Goal: Task Accomplishment & Management: Use online tool/utility

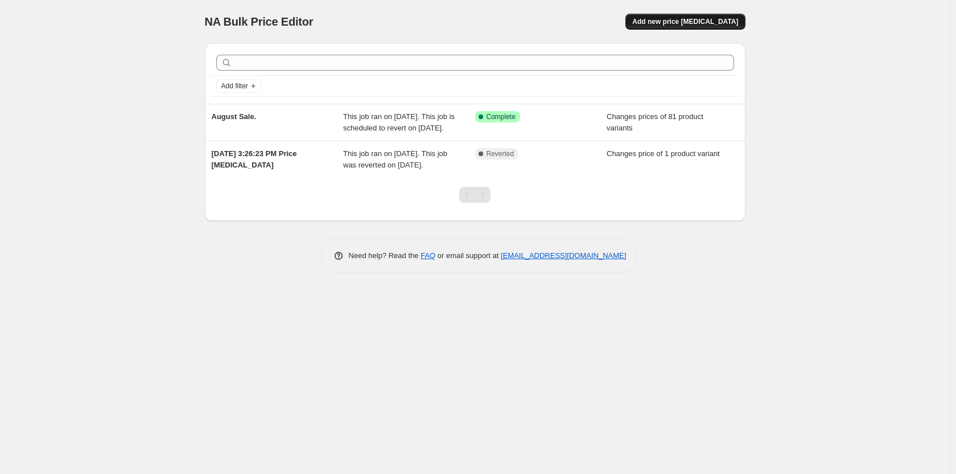
click at [700, 23] on span "Add new price [MEDICAL_DATA]" at bounding box center [686, 21] width 106 height 9
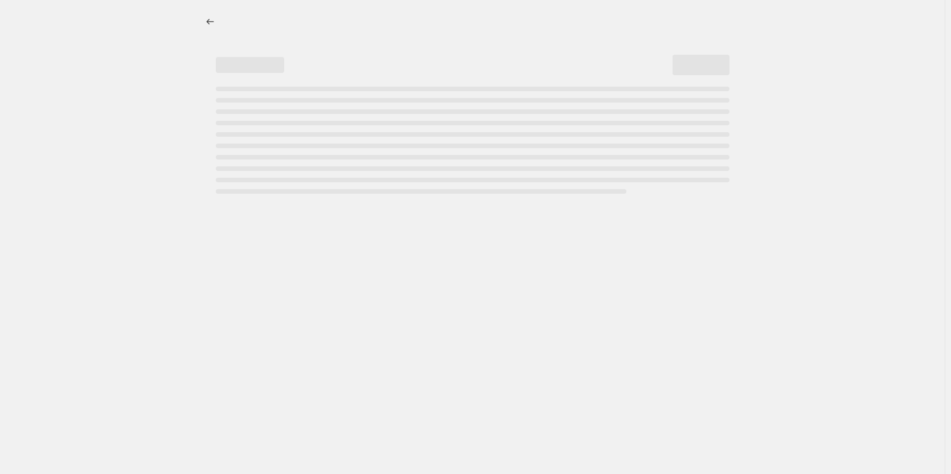
select select "percentage"
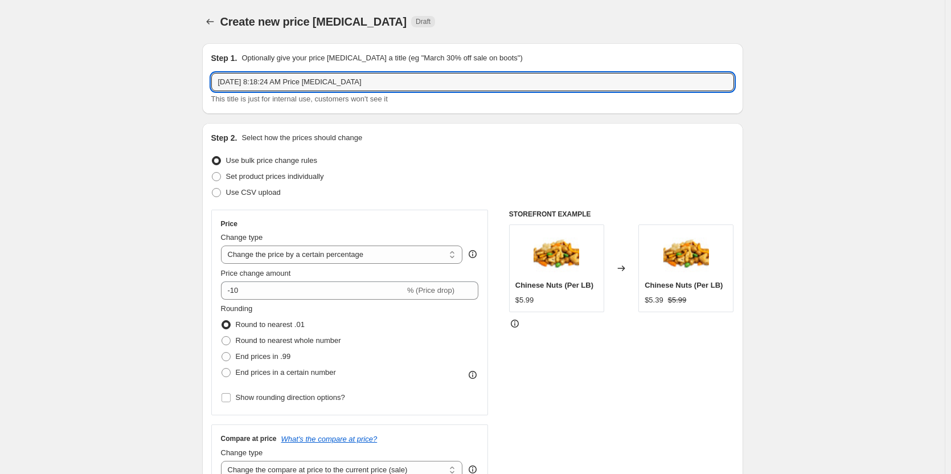
drag, startPoint x: 374, startPoint y: 86, endPoint x: 217, endPoint y: 92, distance: 156.7
click at [217, 92] on div "[DATE] 8:18:24 AM Price [MEDICAL_DATA] This title is just for internal use, cus…" at bounding box center [472, 89] width 523 height 32
click at [264, 82] on input "[DATE] sale" at bounding box center [472, 82] width 523 height 18
click at [280, 83] on input "[DATE] Sale" at bounding box center [472, 82] width 523 height 18
type input "[DATE] Sale [DATE]"
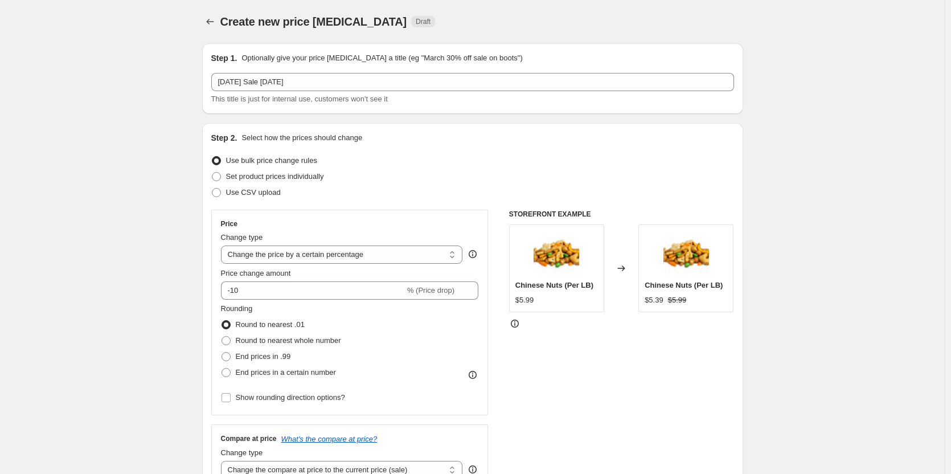
click at [560, 58] on div "Step 1. Optionally give your price [MEDICAL_DATA] a title (eg "March 30% off sa…" at bounding box center [472, 57] width 523 height 11
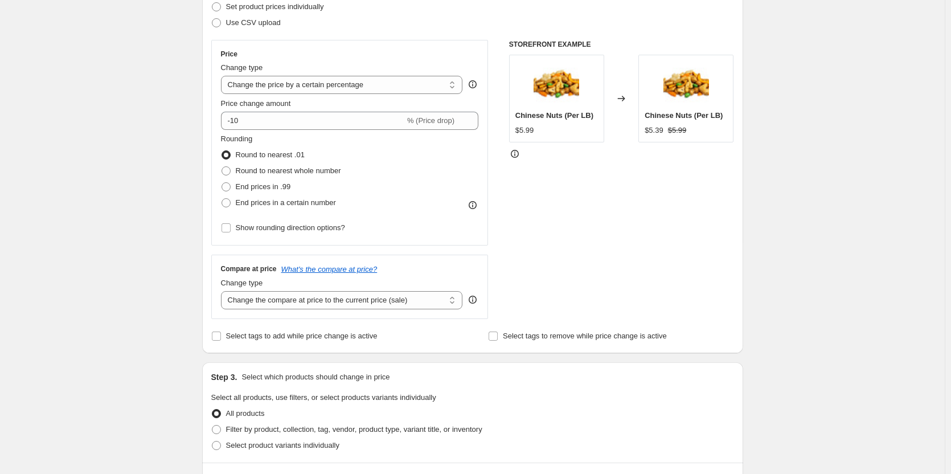
scroll to position [171, 0]
click at [282, 167] on span "Round to nearest whole number" at bounding box center [288, 169] width 105 height 9
click at [222, 166] on input "Round to nearest whole number" at bounding box center [221, 165] width 1 height 1
radio input "true"
click at [451, 86] on select "Change the price to a certain amount Change the price by a certain amount Chang…" at bounding box center [342, 84] width 242 height 18
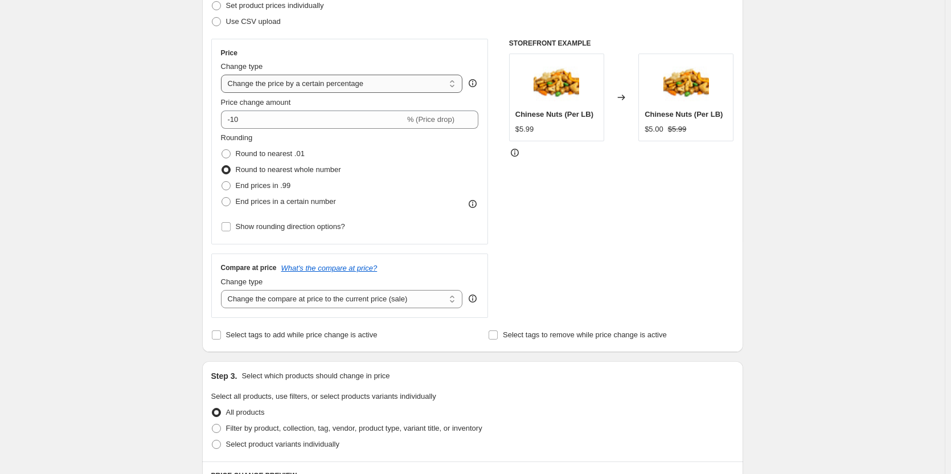
select select "to"
click at [223, 75] on select "Change the price to a certain amount Change the price by a certain amount Chang…" at bounding box center [342, 84] width 242 height 18
type input "80.00"
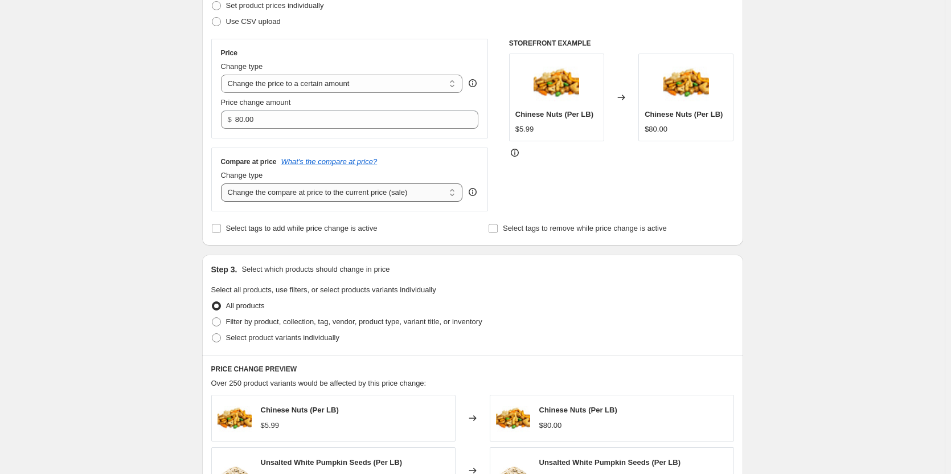
click at [438, 194] on select "Change the compare at price to the current price (sale) Change the compare at p…" at bounding box center [342, 192] width 242 height 18
click at [121, 233] on div "Create new price [MEDICAL_DATA]. This page is ready Create new price [MEDICAL_D…" at bounding box center [472, 345] width 945 height 1032
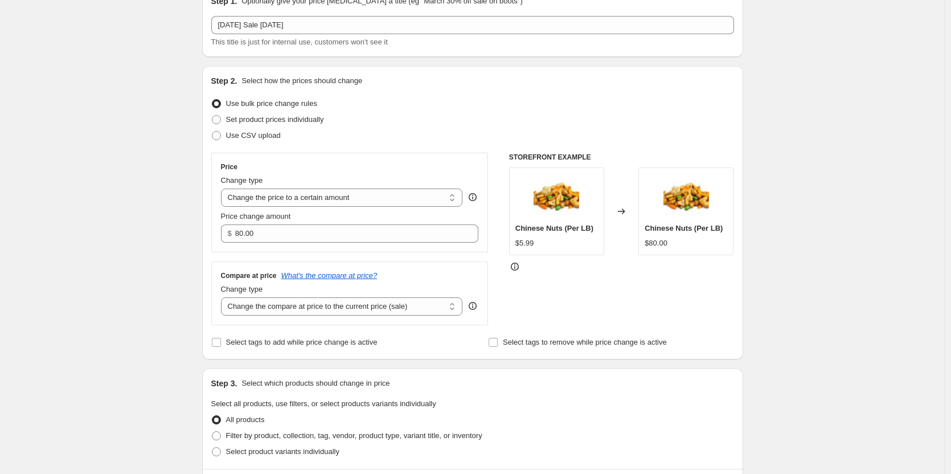
scroll to position [0, 0]
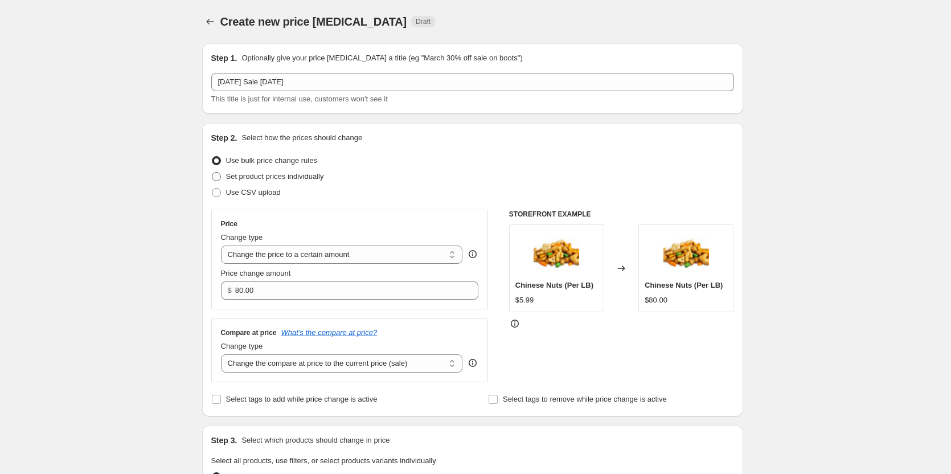
click at [315, 174] on span "Set product prices individually" at bounding box center [275, 176] width 98 height 9
click at [212, 173] on input "Set product prices individually" at bounding box center [212, 172] width 1 height 1
radio input "true"
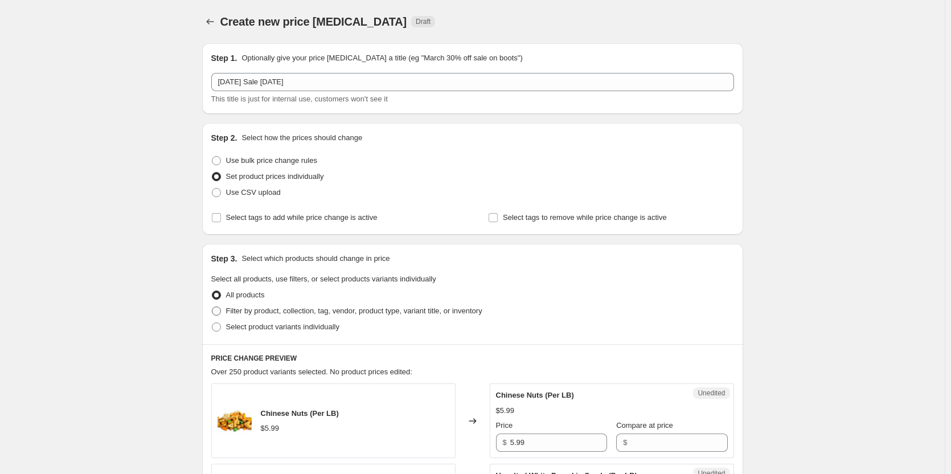
click at [353, 307] on span "Filter by product, collection, tag, vendor, product type, variant title, or inv…" at bounding box center [354, 310] width 256 height 9
click at [212, 307] on input "Filter by product, collection, tag, vendor, product type, variant title, or inv…" at bounding box center [212, 306] width 1 height 1
radio input "true"
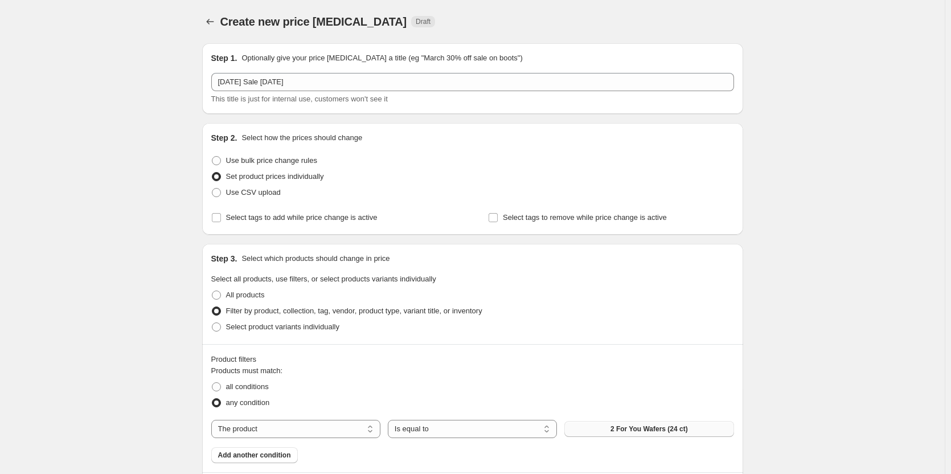
click at [604, 428] on button "2 For You Wafers (24 ct)" at bounding box center [648, 429] width 169 height 16
click at [358, 425] on select "The product The product's collection The product's tag The product's vendor The…" at bounding box center [295, 429] width 169 height 18
select select "collection"
click at [617, 427] on button "Al Dayaa" at bounding box center [648, 429] width 169 height 16
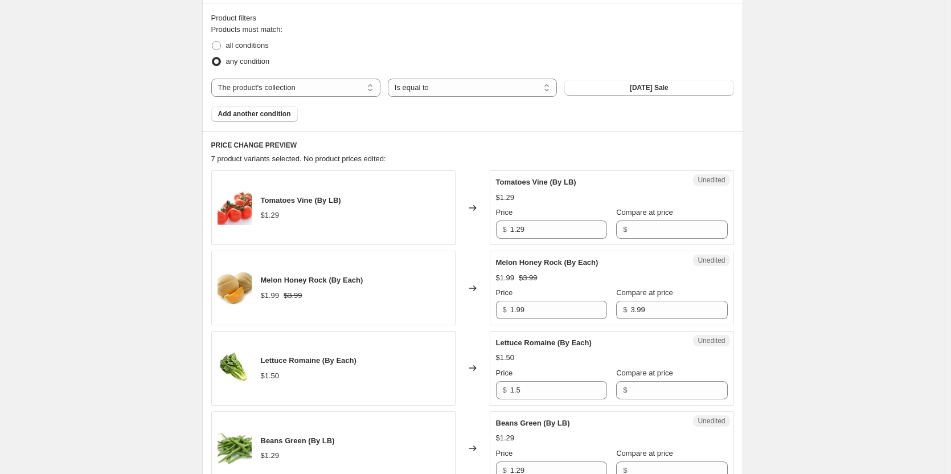
scroll to position [342, 0]
click at [666, 225] on input "Compare at price" at bounding box center [678, 229] width 97 height 18
type input "1.29"
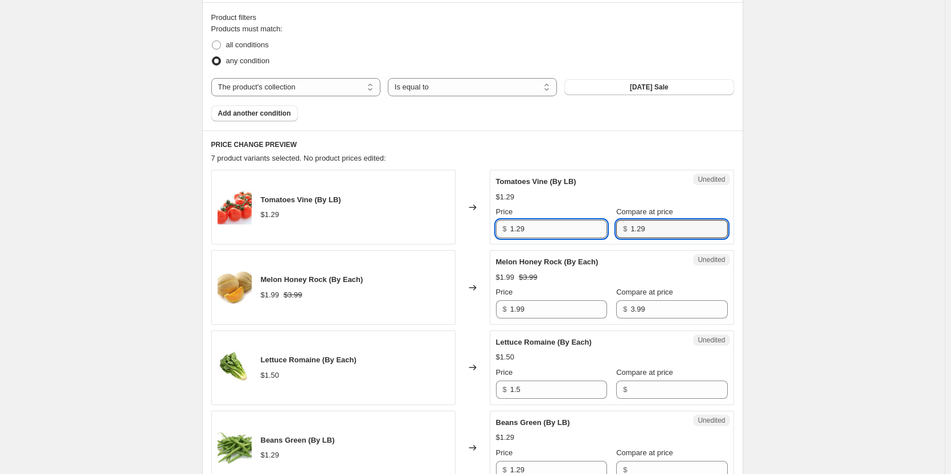
click at [552, 227] on input "1.29" at bounding box center [558, 229] width 97 height 18
type input "0.99"
click at [796, 221] on div "Create new price [MEDICAL_DATA]. This page is ready Create new price [MEDICAL_D…" at bounding box center [472, 297] width 945 height 1278
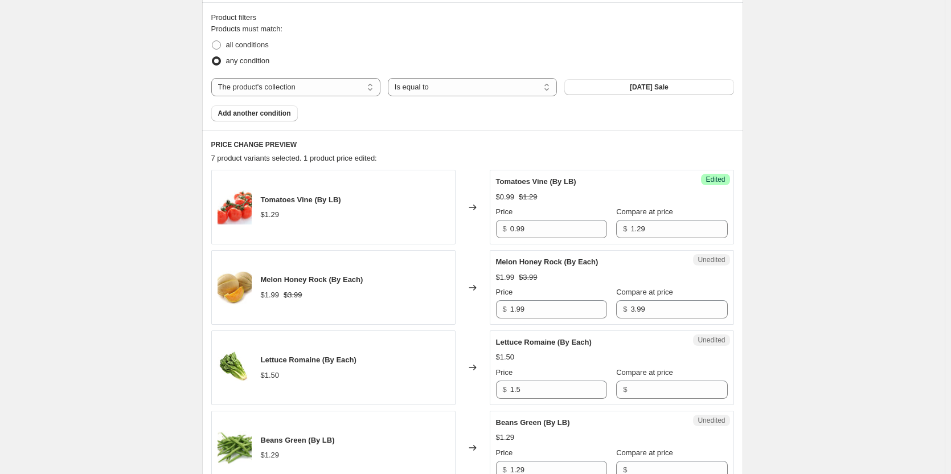
scroll to position [455, 0]
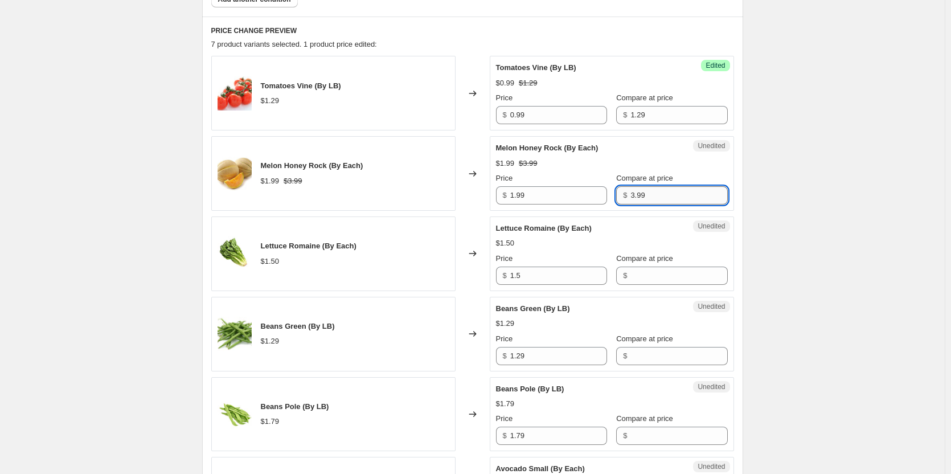
click at [668, 193] on input "3.99" at bounding box center [678, 195] width 97 height 18
type input "3"
type input "1.99"
click at [580, 197] on input "1.99" at bounding box center [558, 195] width 97 height 18
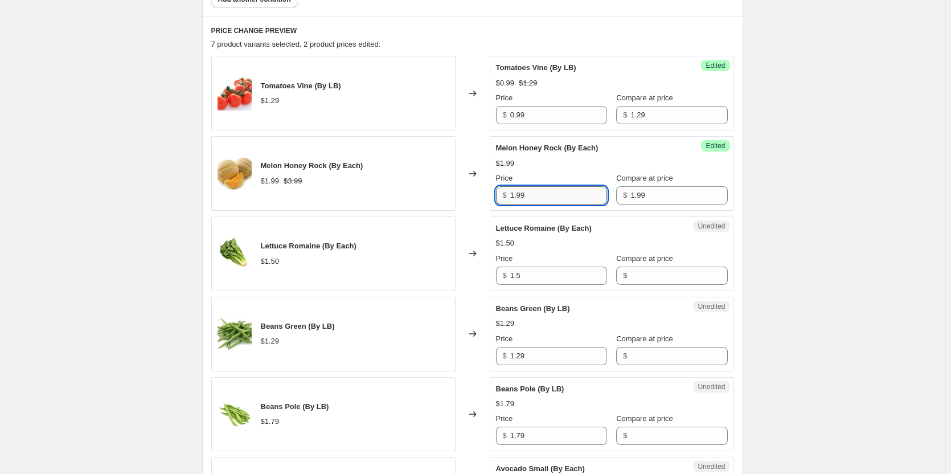
click at [580, 197] on input "1.99" at bounding box center [558, 195] width 97 height 18
type input "1.25"
click at [765, 215] on div "Create new price [MEDICAL_DATA]. This page is ready Create new price [MEDICAL_D…" at bounding box center [472, 184] width 945 height 1278
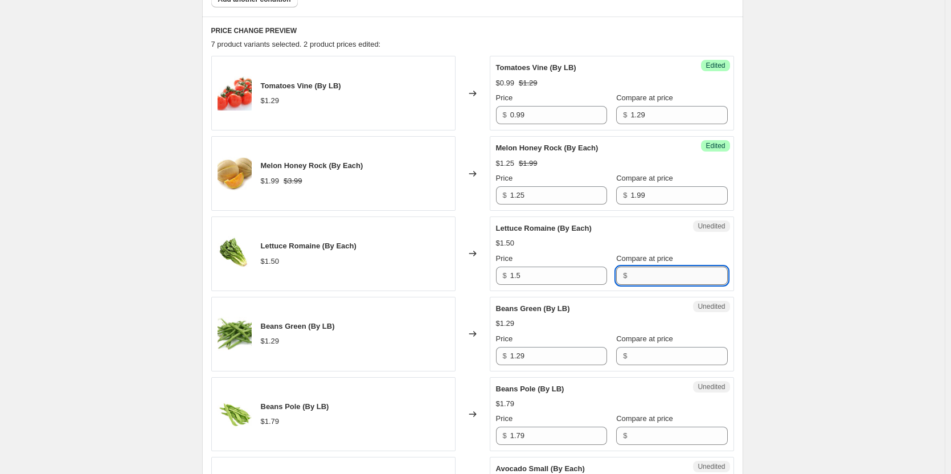
click at [632, 269] on input "Compare at price" at bounding box center [678, 275] width 97 height 18
type input "1.50"
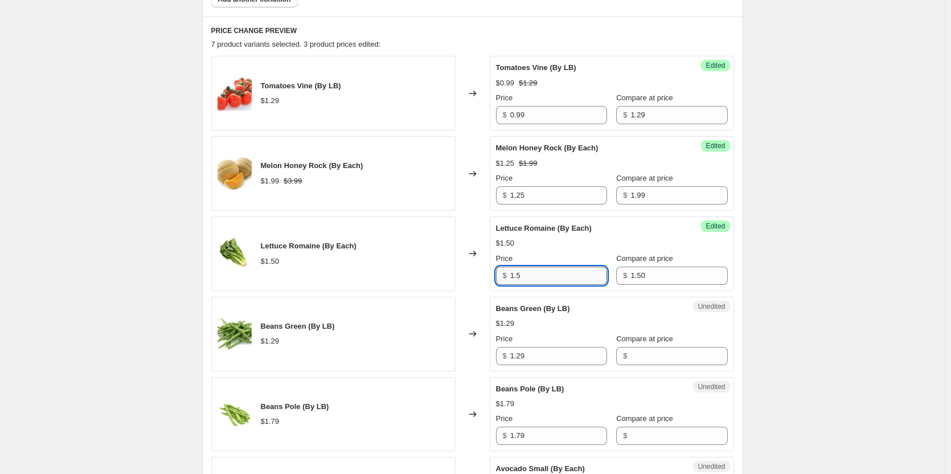
click at [576, 270] on input "1.5" at bounding box center [558, 275] width 97 height 18
type input "1"
type input "1.00"
click at [795, 289] on div "Create new price [MEDICAL_DATA]. This page is ready Create new price [MEDICAL_D…" at bounding box center [472, 184] width 945 height 1278
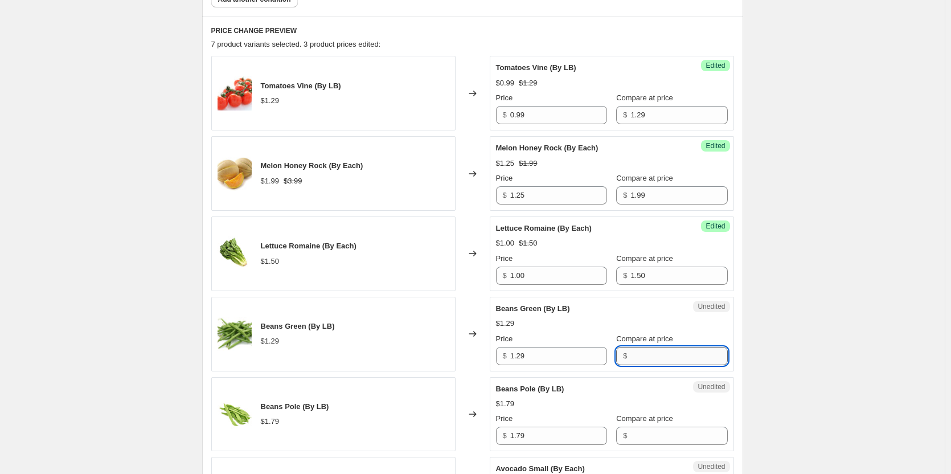
click at [633, 352] on input "Compare at price" at bounding box center [678, 356] width 97 height 18
type input "1.29"
click at [583, 355] on input "1.29" at bounding box center [558, 356] width 97 height 18
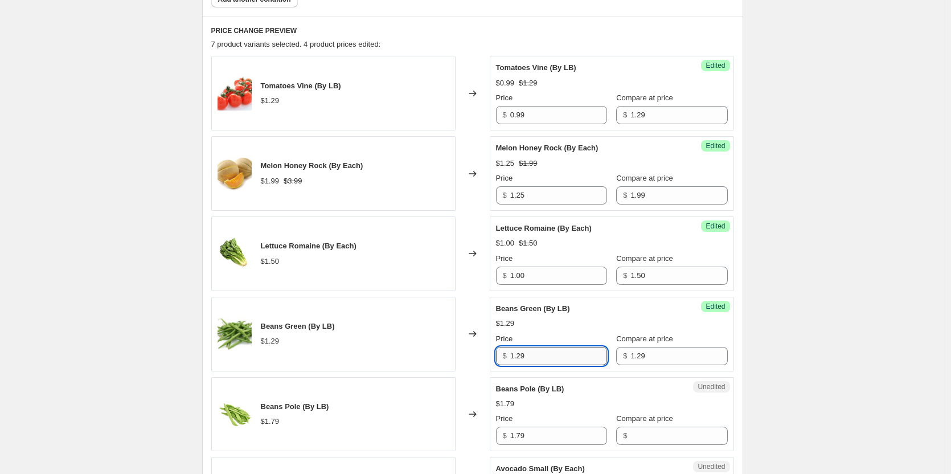
click at [583, 355] on input "1.29" at bounding box center [558, 356] width 97 height 18
type input "0.79"
click at [845, 343] on div "Create new price [MEDICAL_DATA]. This page is ready Create new price [MEDICAL_D…" at bounding box center [472, 184] width 945 height 1278
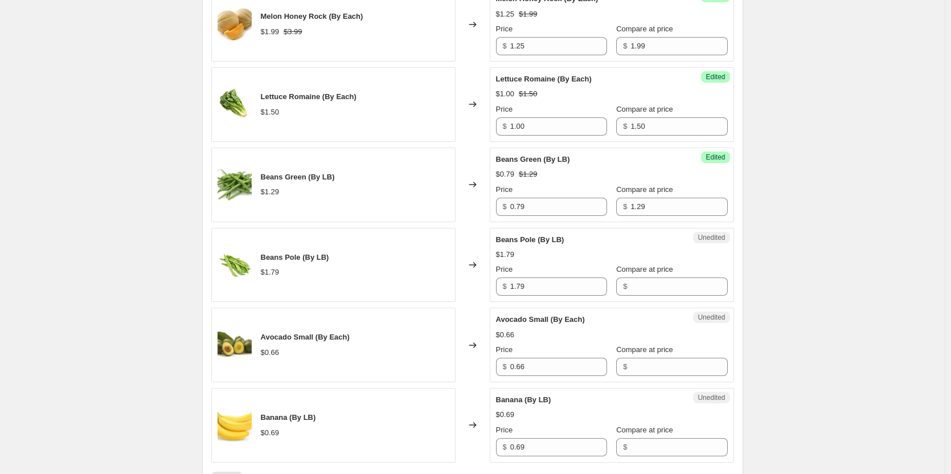
scroll to position [683, 0]
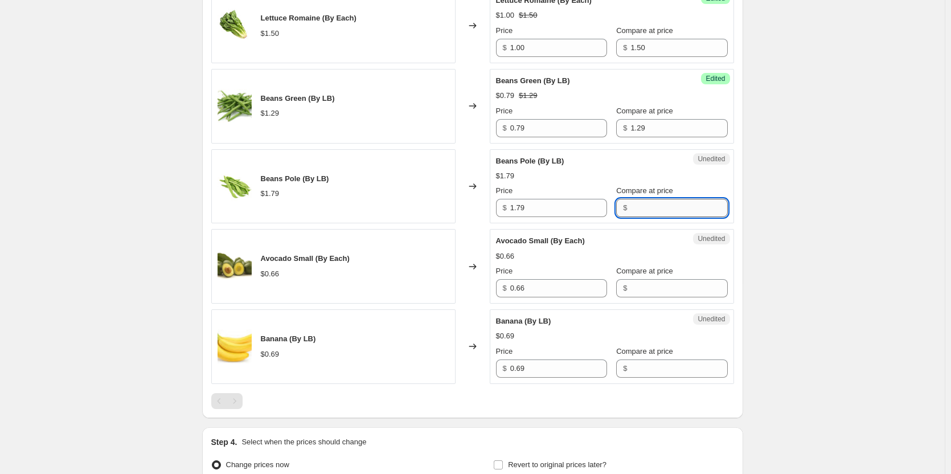
click at [674, 204] on input "Compare at price" at bounding box center [678, 208] width 97 height 18
type input "1.79"
click at [576, 210] on input "1.79" at bounding box center [558, 208] width 97 height 18
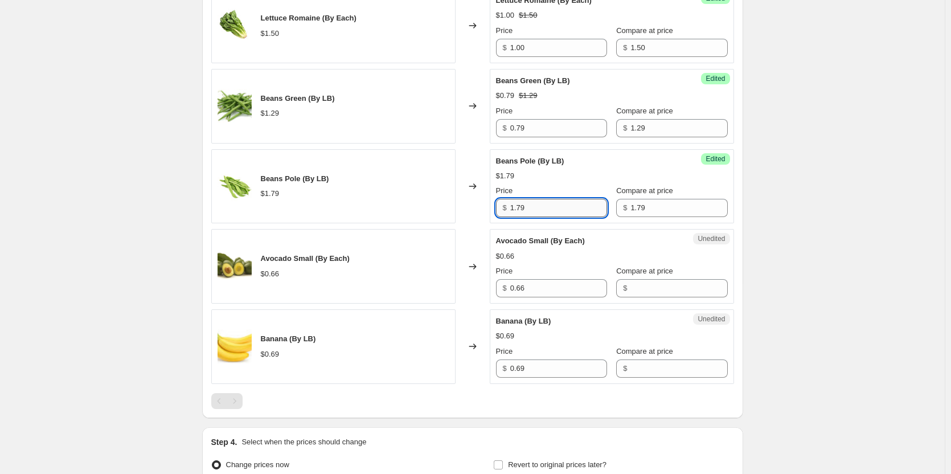
click at [576, 210] on input "1.79" at bounding box center [558, 208] width 97 height 18
type input "0.99"
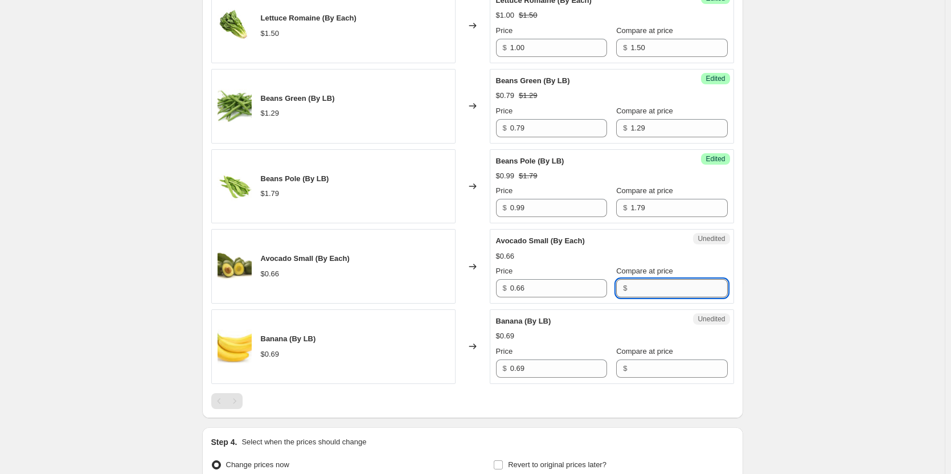
click at [673, 289] on input "Compare at price" at bounding box center [678, 288] width 97 height 18
type input "0.66"
click at [556, 292] on input "0.66" at bounding box center [558, 288] width 97 height 18
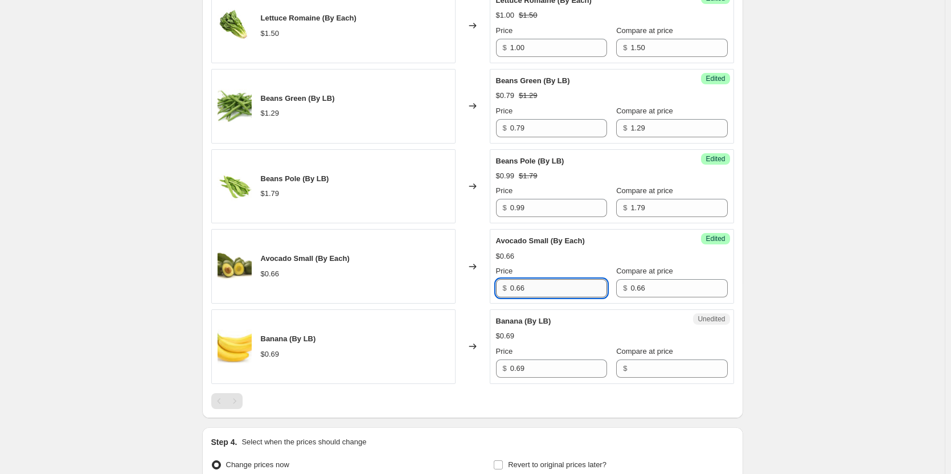
click at [556, 292] on input "0.66" at bounding box center [558, 288] width 97 height 18
type input "0.33"
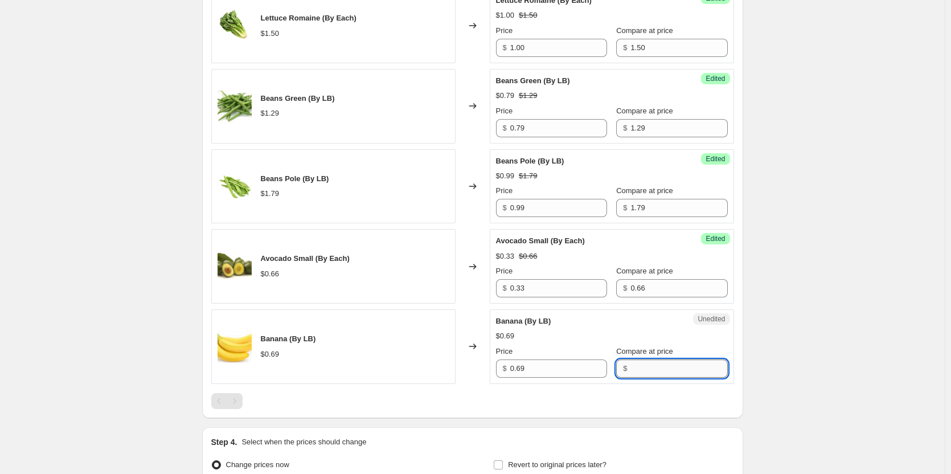
click at [635, 368] on input "Compare at price" at bounding box center [678, 368] width 97 height 18
type input "0.69"
click at [564, 364] on input "0.69" at bounding box center [558, 368] width 97 height 18
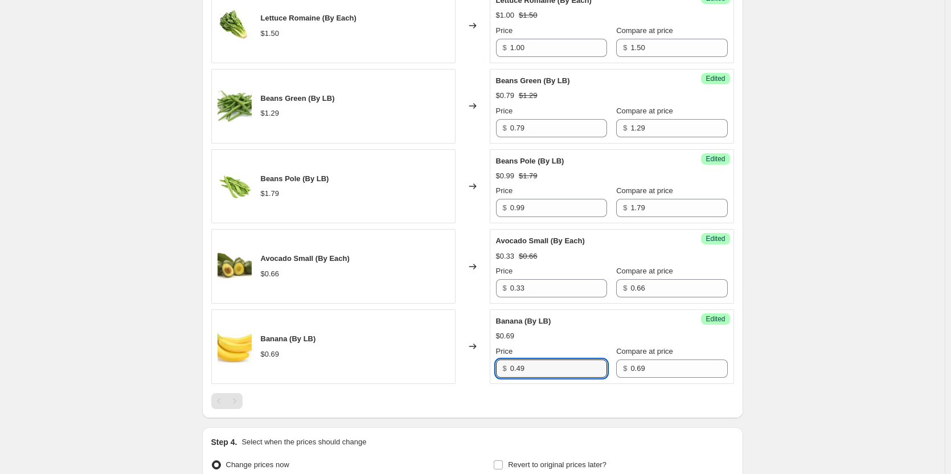
type input "0.49"
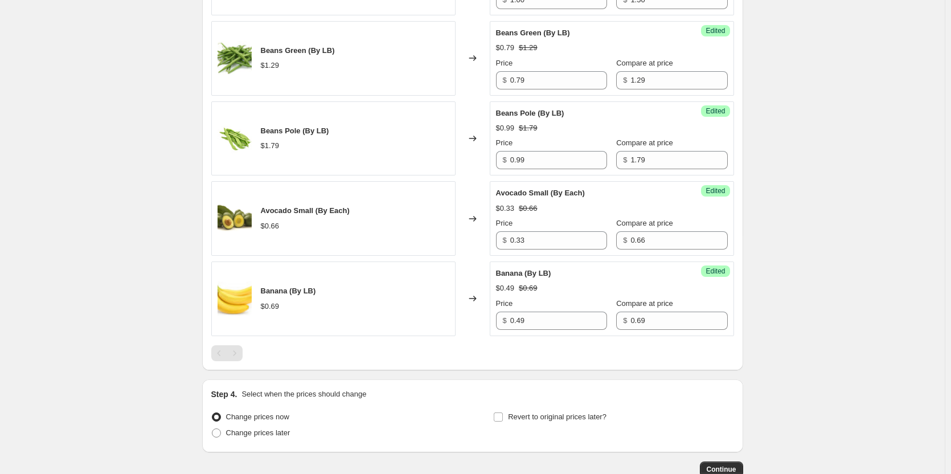
scroll to position [804, 0]
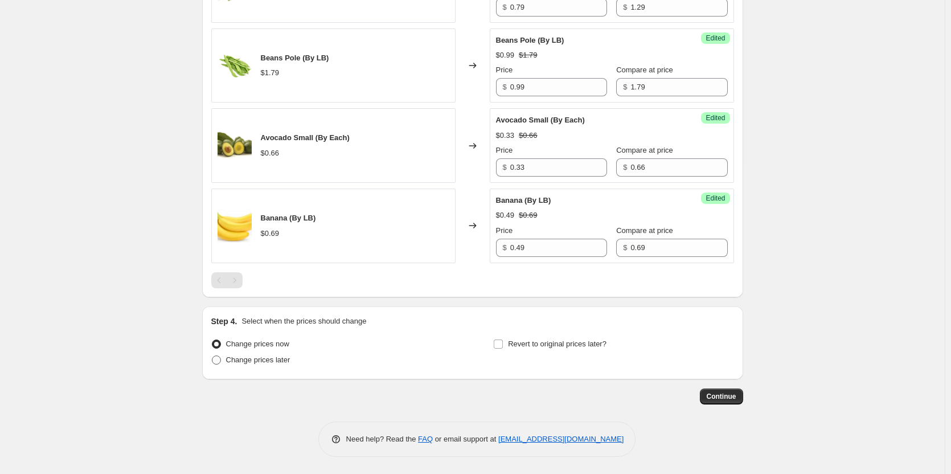
click at [220, 362] on span at bounding box center [216, 359] width 9 height 9
click at [212, 356] on input "Change prices later" at bounding box center [212, 355] width 1 height 1
radio input "true"
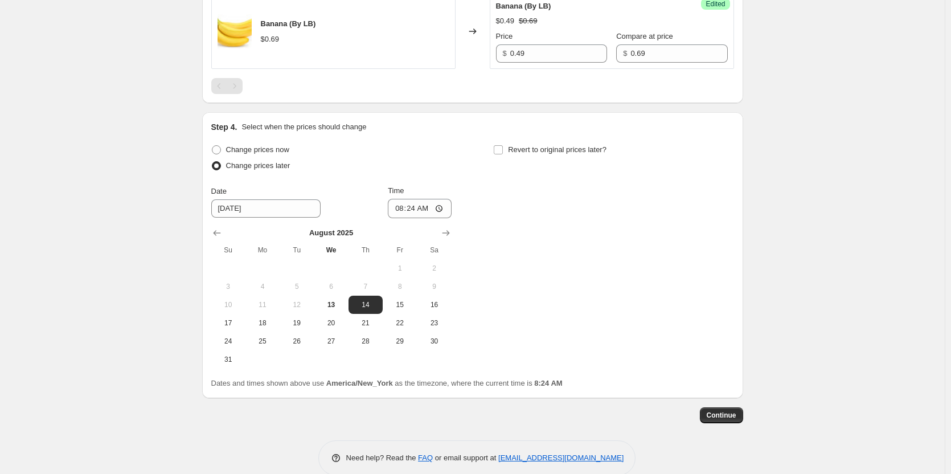
scroll to position [1017, 0]
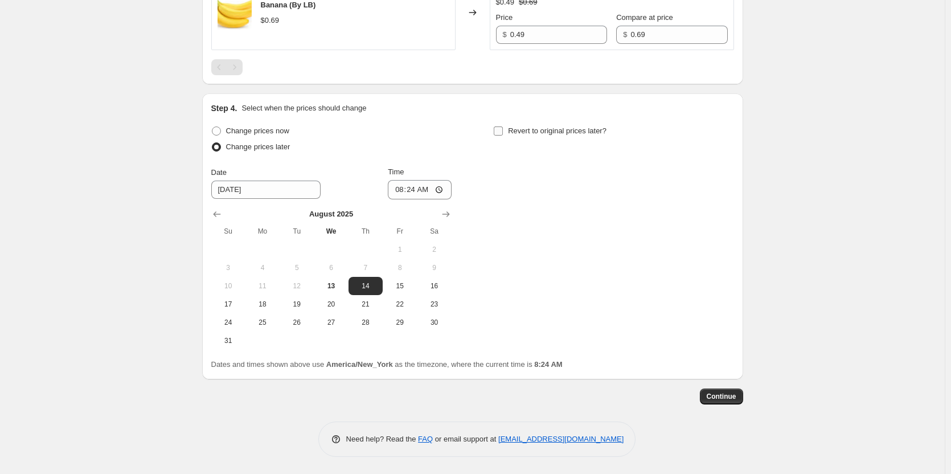
click at [499, 129] on input "Revert to original prices later?" at bounding box center [498, 130] width 9 height 9
checkbox input "true"
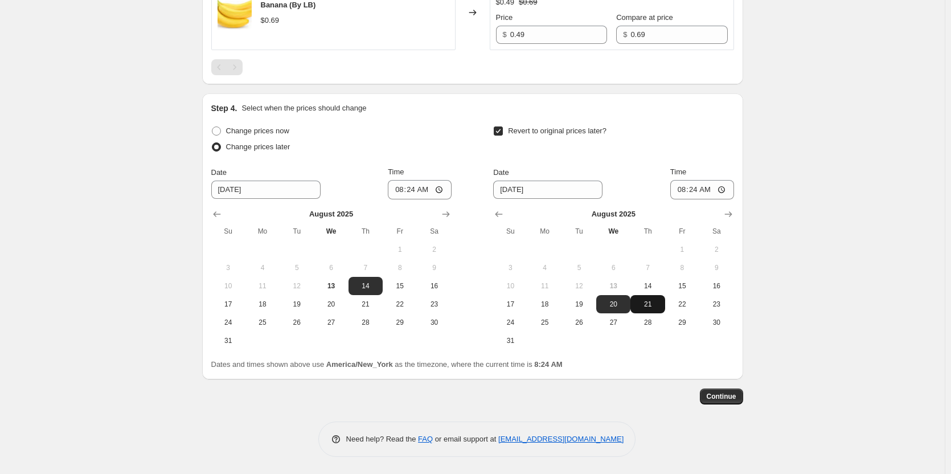
click at [651, 303] on span "21" at bounding box center [647, 303] width 25 height 9
click at [615, 302] on span "20" at bounding box center [613, 303] width 25 height 9
type input "[DATE]"
click at [723, 190] on input "08:24" at bounding box center [702, 189] width 64 height 19
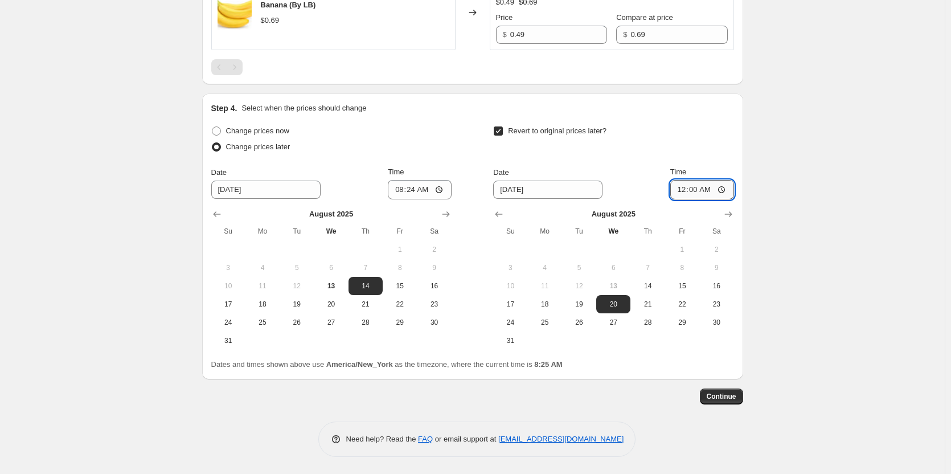
click at [725, 191] on input "00:00" at bounding box center [702, 189] width 64 height 19
click at [729, 187] on input "11:59" at bounding box center [702, 189] width 64 height 19
type input "23:59"
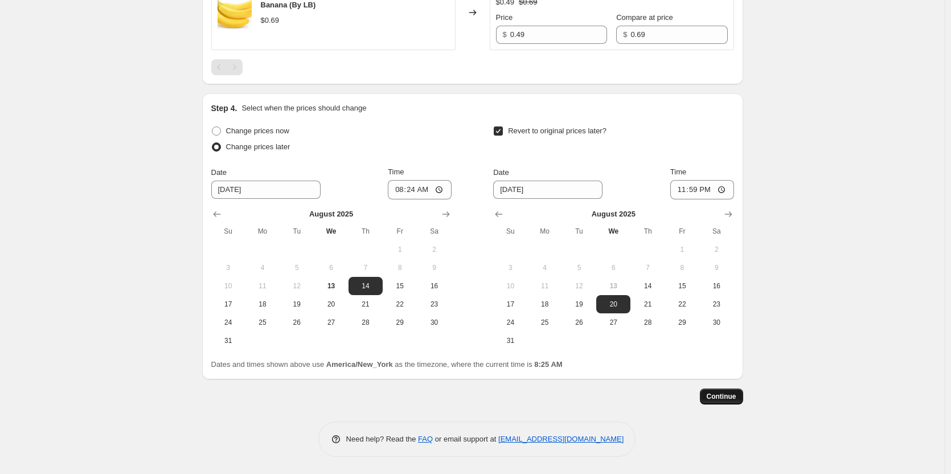
click at [723, 395] on span "Continue" at bounding box center [722, 396] width 30 height 9
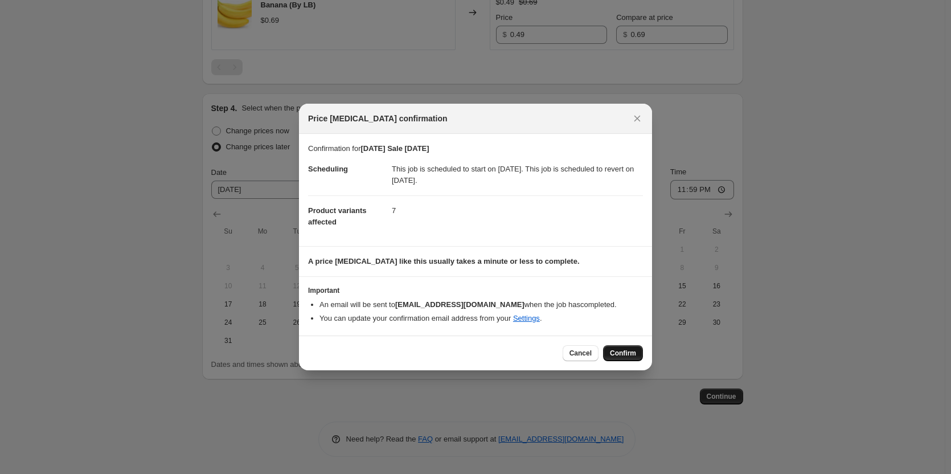
click at [619, 350] on span "Confirm" at bounding box center [623, 352] width 26 height 9
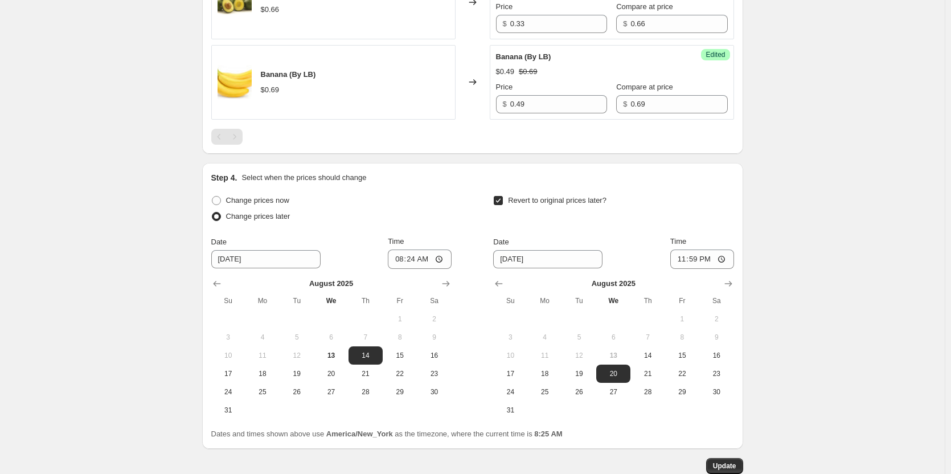
click at [620, 352] on span "13" at bounding box center [613, 355] width 25 height 9
click at [641, 356] on span "14" at bounding box center [647, 355] width 25 height 9
type input "[DATE]"
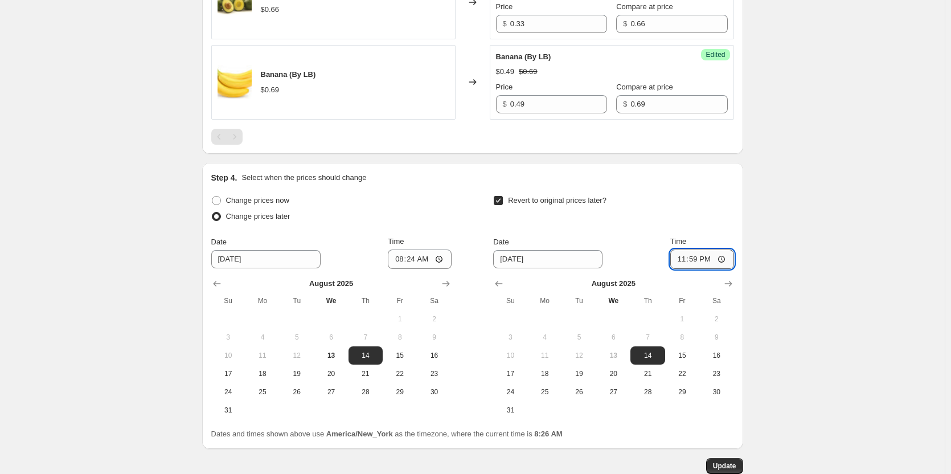
click at [721, 258] on input "23:59" at bounding box center [702, 258] width 64 height 19
type input "06:00"
click at [727, 462] on span "Update" at bounding box center [724, 465] width 23 height 9
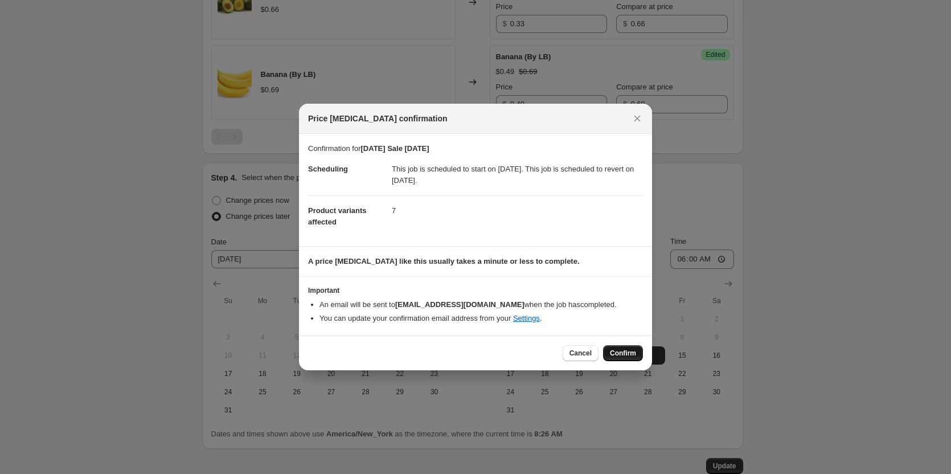
click at [631, 351] on span "Confirm" at bounding box center [623, 352] width 26 height 9
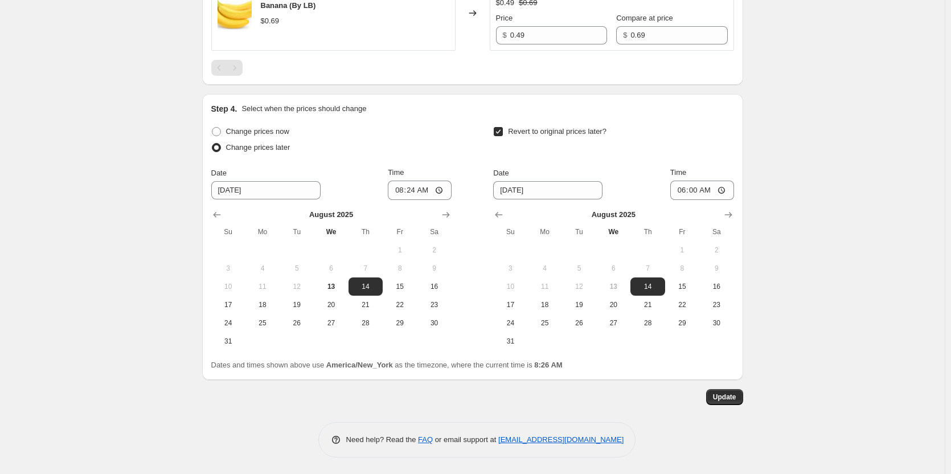
scroll to position [1086, 0]
click at [722, 397] on span "Update" at bounding box center [724, 396] width 23 height 9
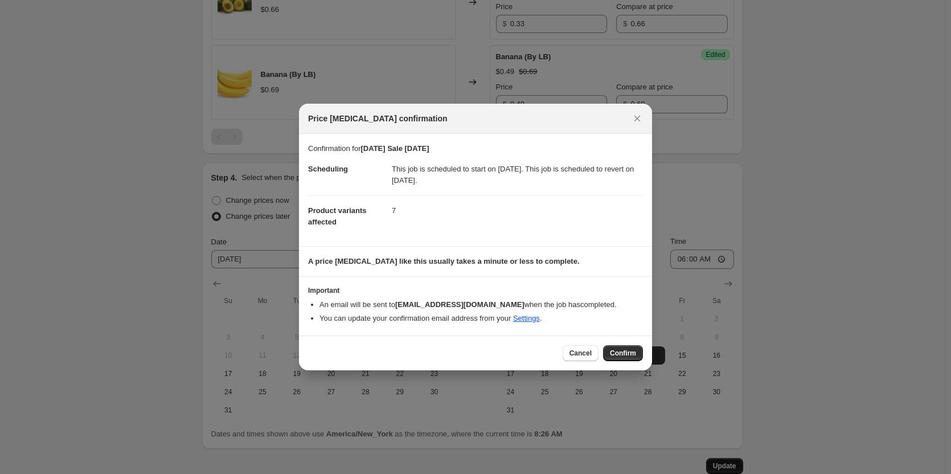
scroll to position [0, 0]
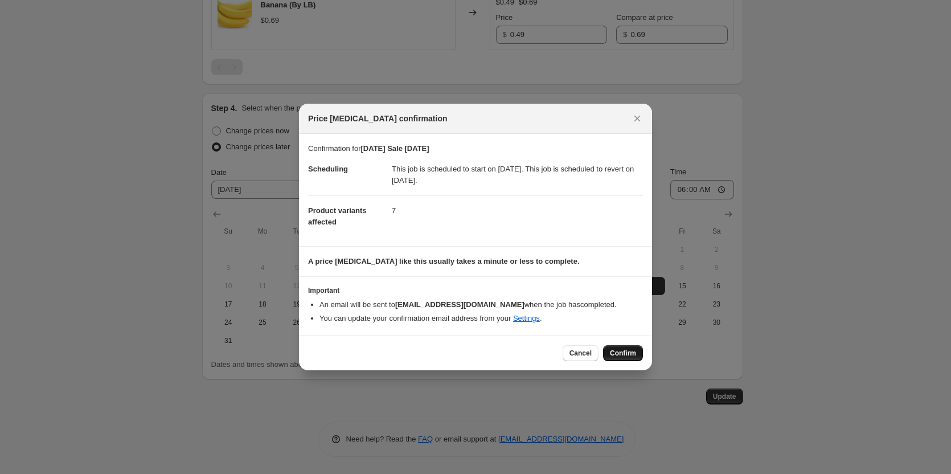
click at [626, 348] on span "Confirm" at bounding box center [623, 352] width 26 height 9
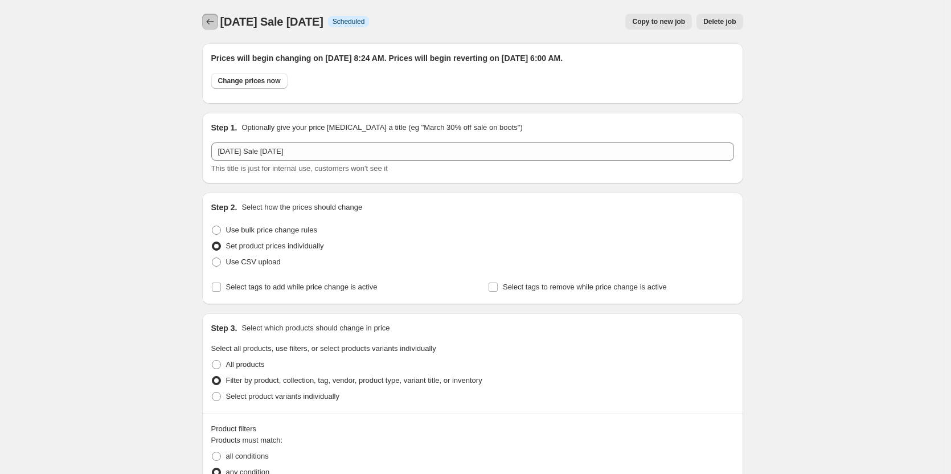
click at [206, 22] on button "Price change jobs" at bounding box center [210, 22] width 16 height 16
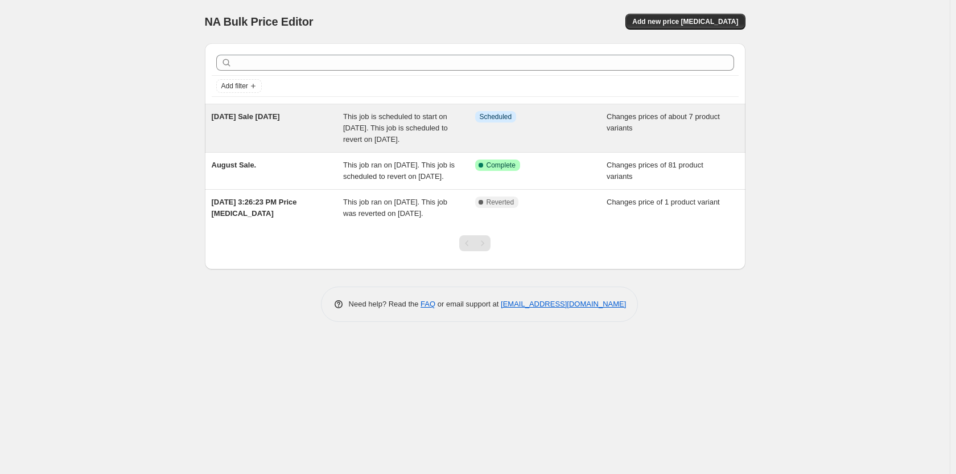
click at [446, 131] on div "This job is scheduled to start on [DATE]. This job is scheduled to revert on [D…" at bounding box center [409, 128] width 132 height 34
select select "collection"
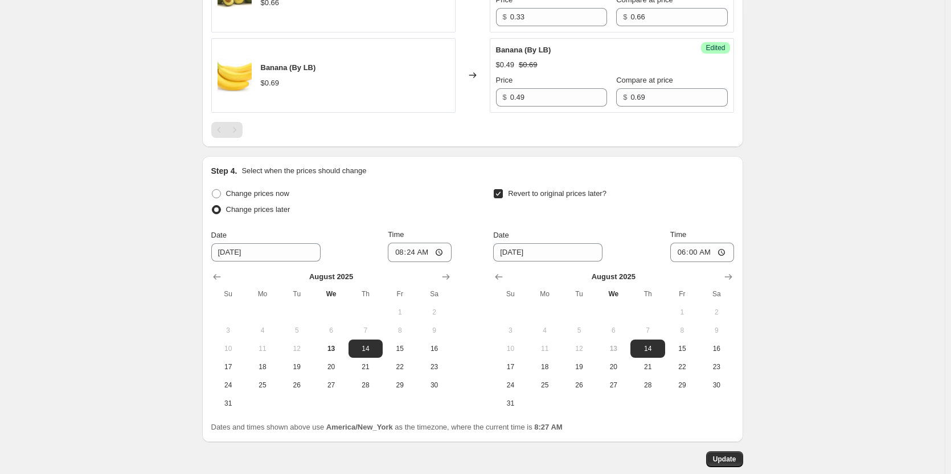
scroll to position [1025, 0]
click at [330, 348] on span "13" at bounding box center [330, 347] width 25 height 9
type input "[DATE]"
click at [713, 461] on button "Update" at bounding box center [724, 458] width 37 height 16
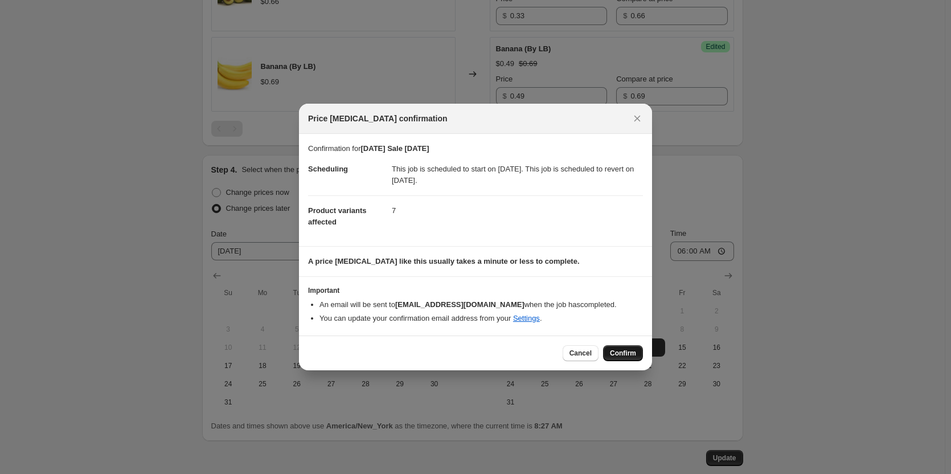
click at [618, 354] on span "Confirm" at bounding box center [623, 352] width 26 height 9
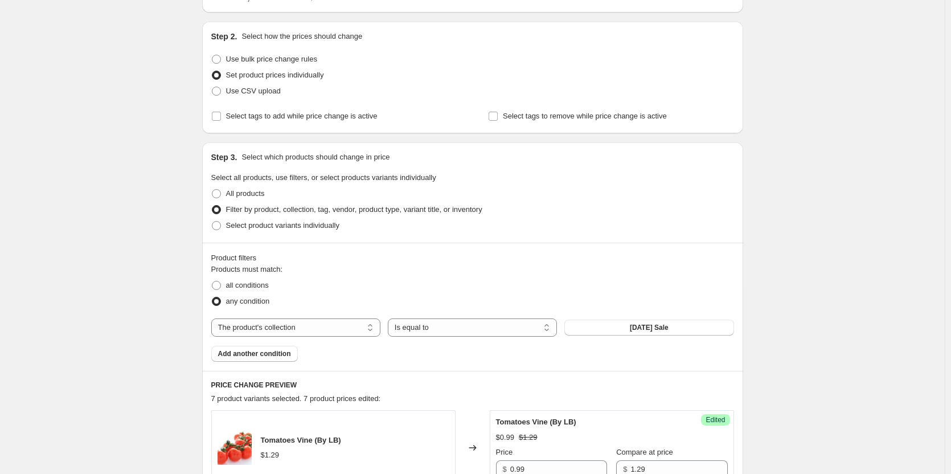
scroll to position [0, 0]
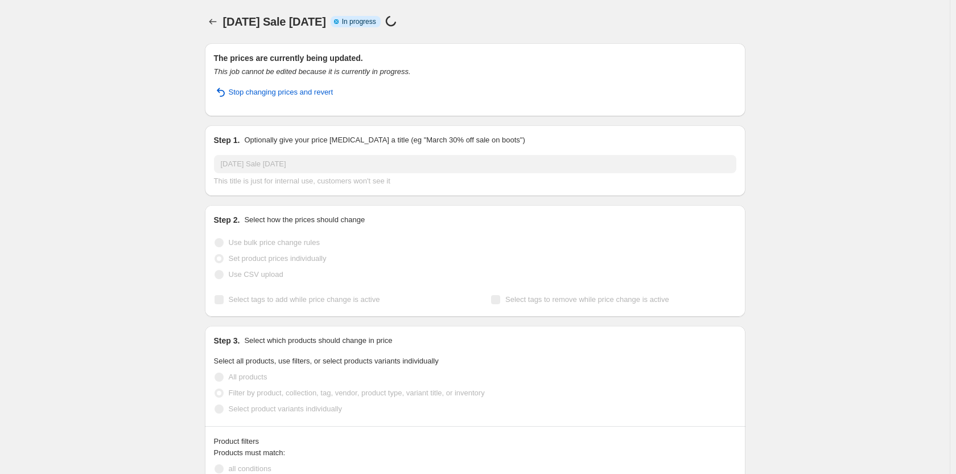
select select "collection"
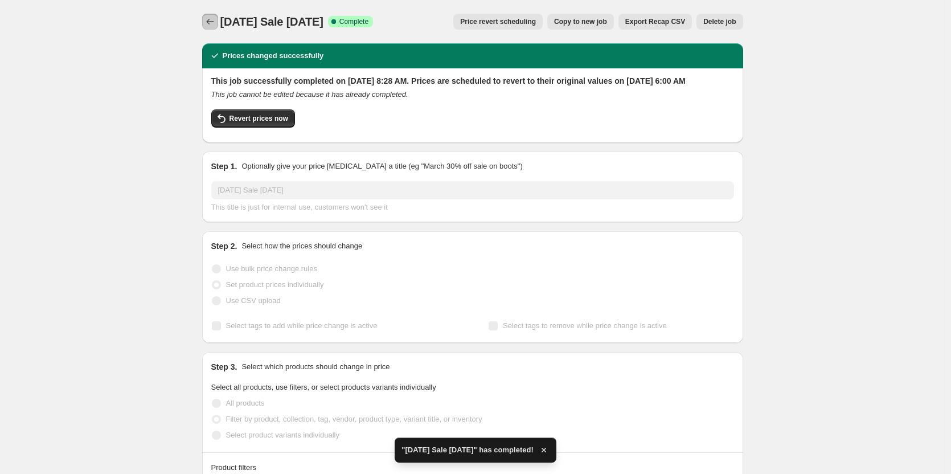
click at [215, 23] on icon "Price change jobs" at bounding box center [209, 21] width 11 height 11
